Goal: Task Accomplishment & Management: Manage account settings

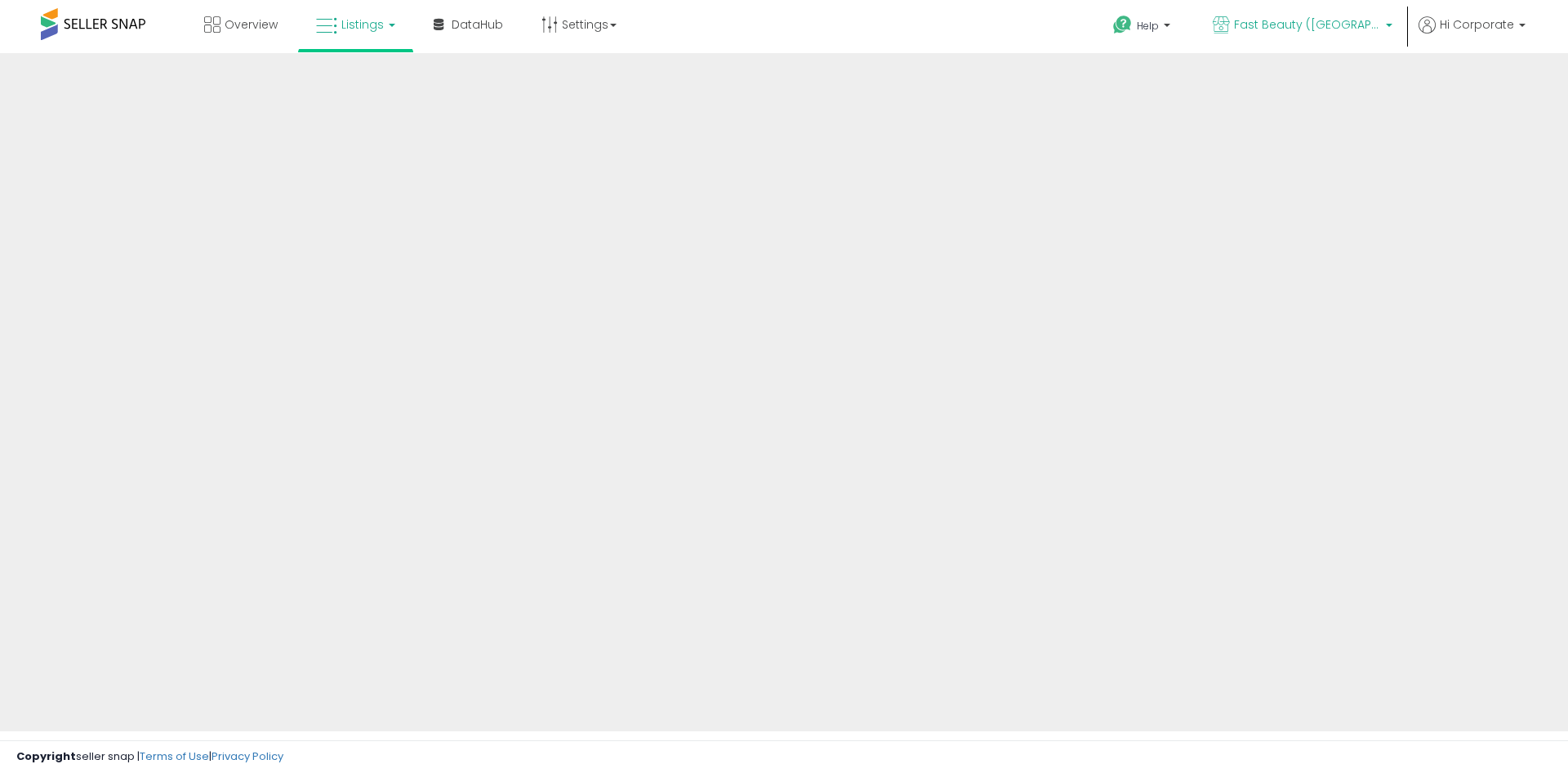
click at [1362, 17] on span "Fast Beauty ([GEOGRAPHIC_DATA])" at bounding box center [1307, 25] width 147 height 16
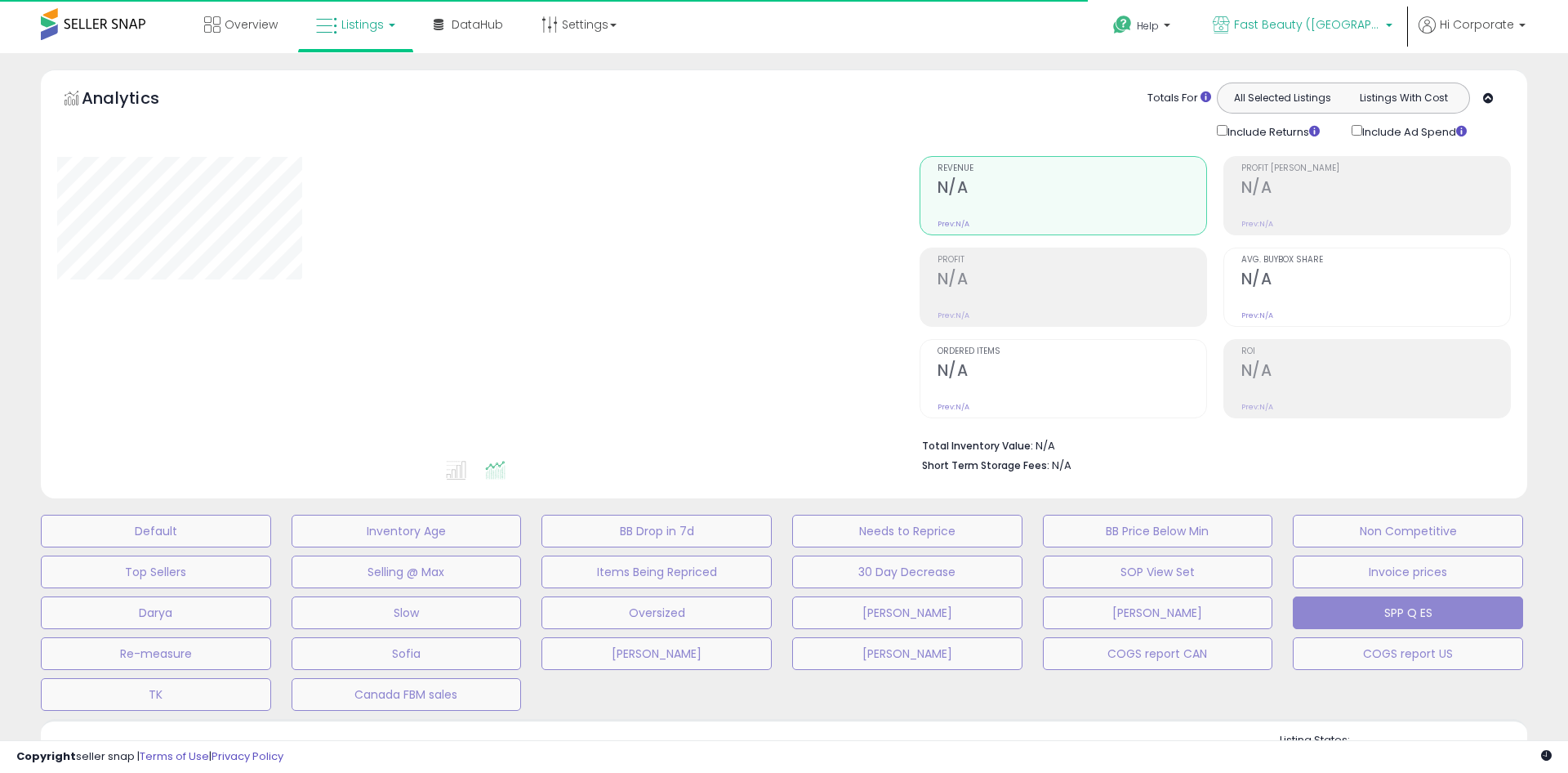
click at [1317, 22] on span "Fast Beauty ([GEOGRAPHIC_DATA])" at bounding box center [1307, 25] width 147 height 16
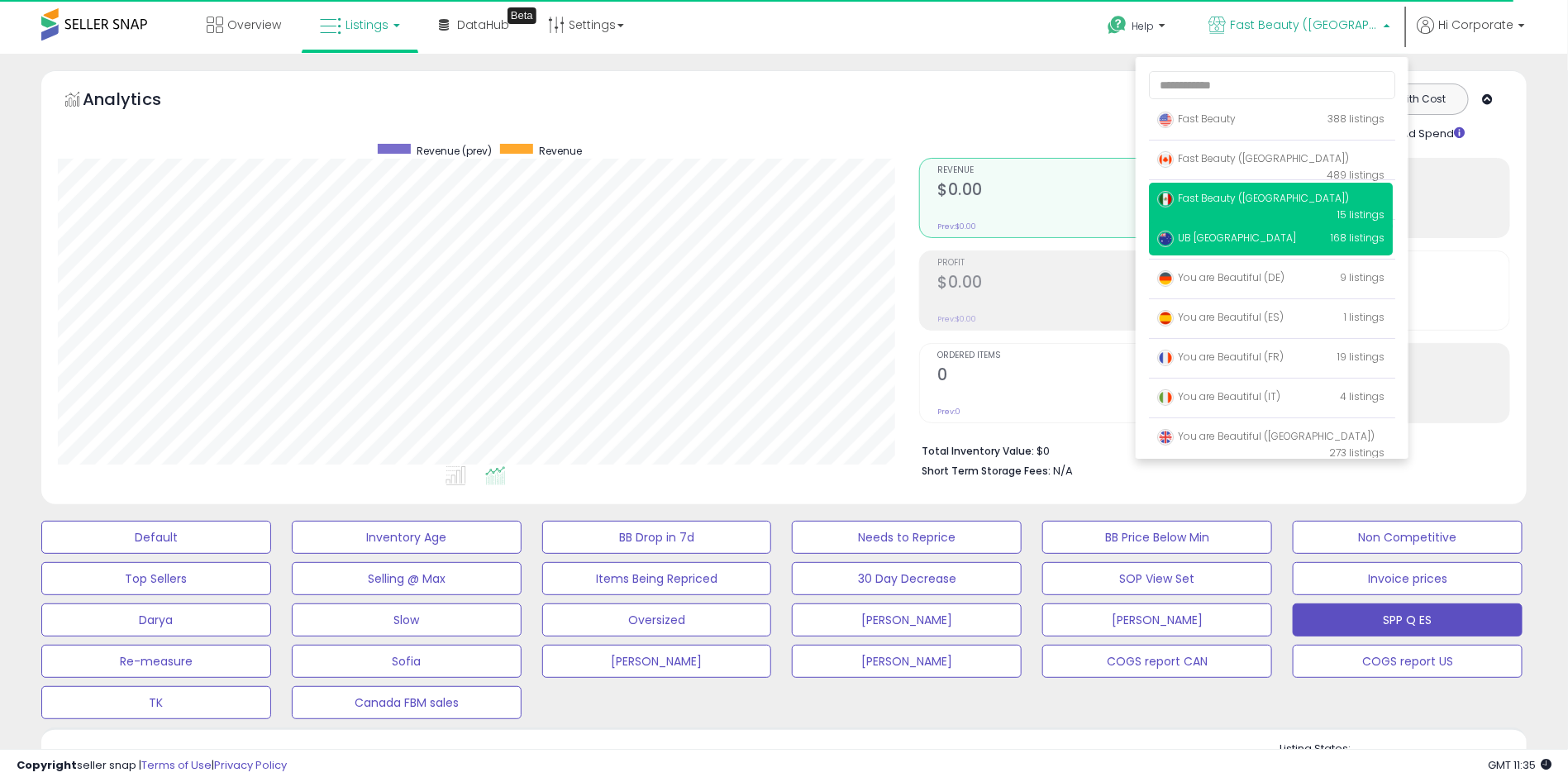
scroll to position [338, 862]
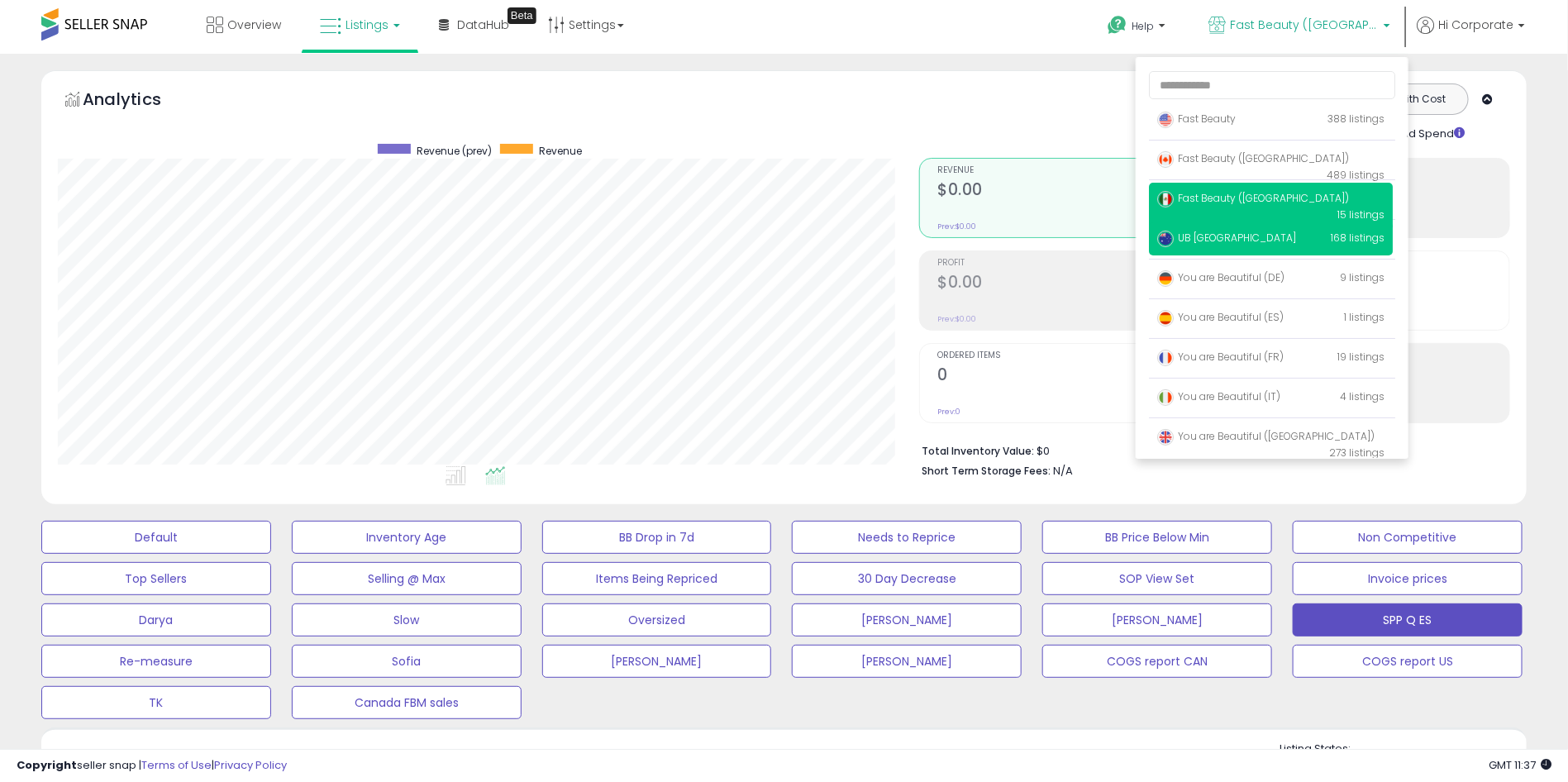
click at [1259, 253] on p "UB Australia 168 listings" at bounding box center [1270, 239] width 243 height 33
click at [1250, 228] on p "UB Australia 168 listings" at bounding box center [1270, 239] width 243 height 33
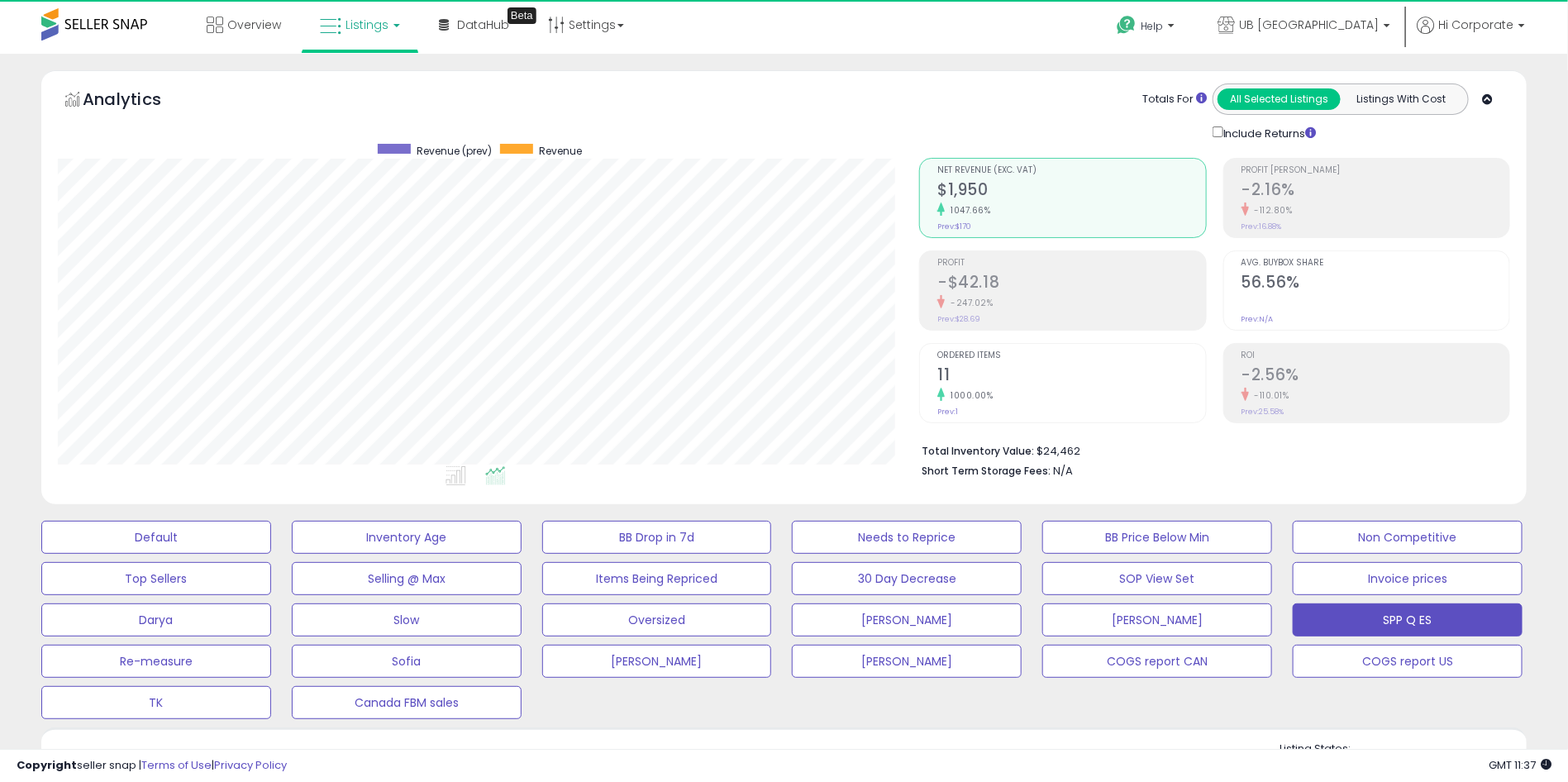
scroll to position [338, 862]
